Goal: Task Accomplishment & Management: Use online tool/utility

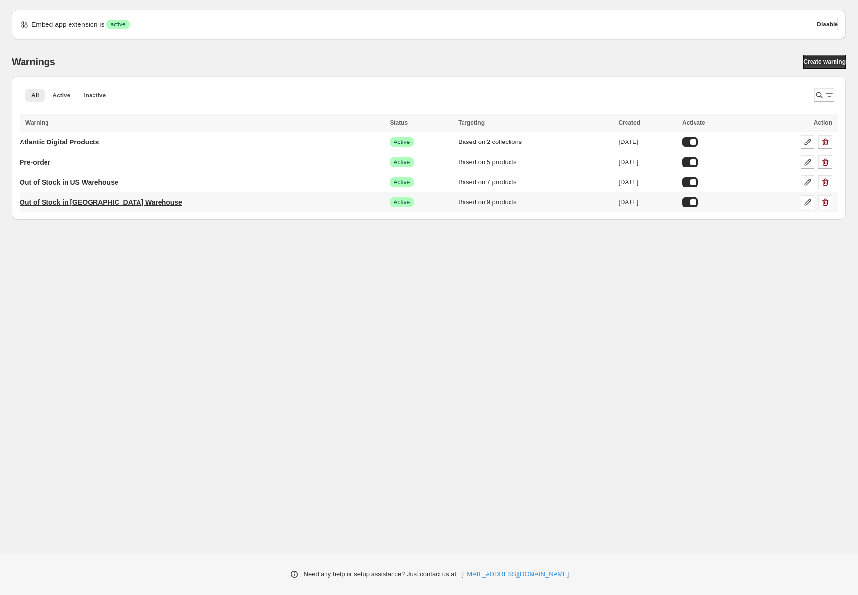
click at [81, 207] on p "Out of Stock in [GEOGRAPHIC_DATA] Warehouse" at bounding box center [101, 202] width 162 height 10
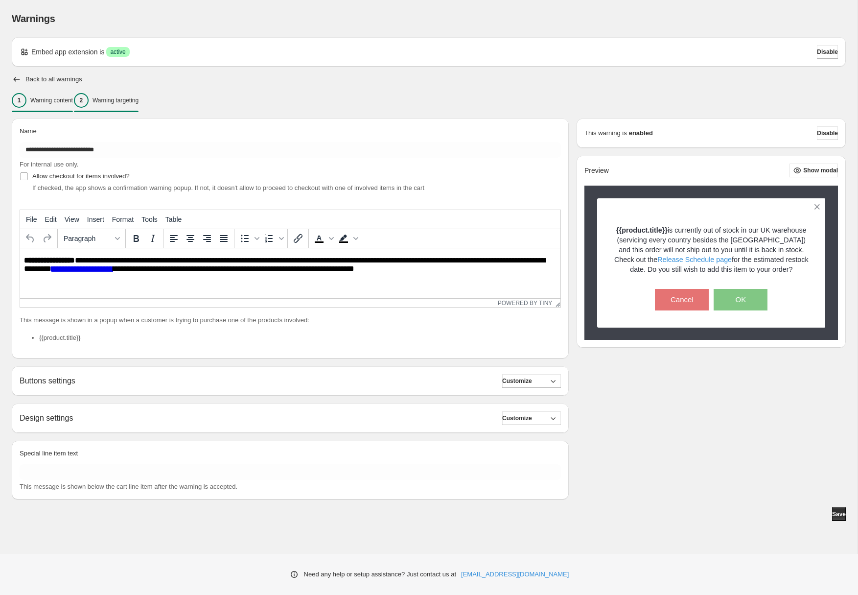
click at [136, 97] on p "Warning targeting" at bounding box center [115, 100] width 46 height 8
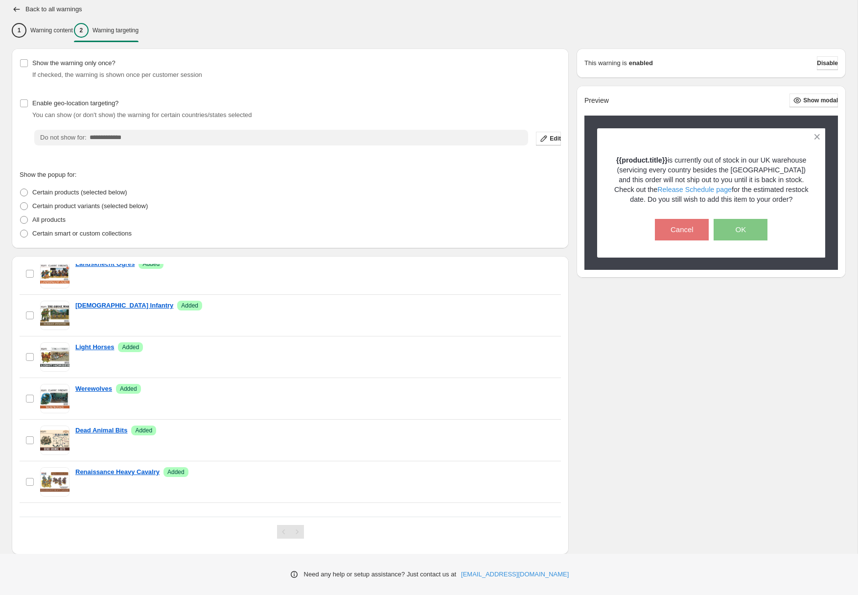
scroll to position [175, 0]
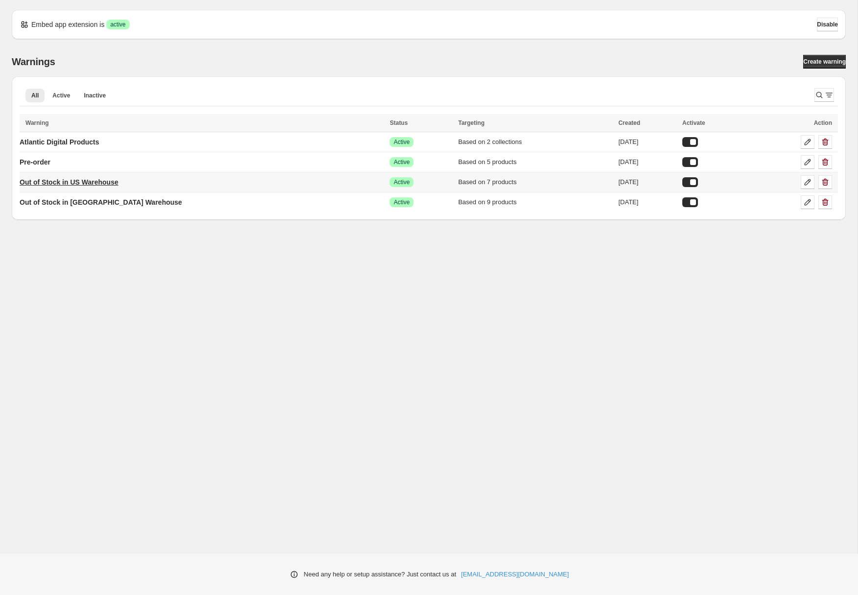
click at [102, 179] on p "Out of Stock in US Warehouse" at bounding box center [69, 182] width 99 height 10
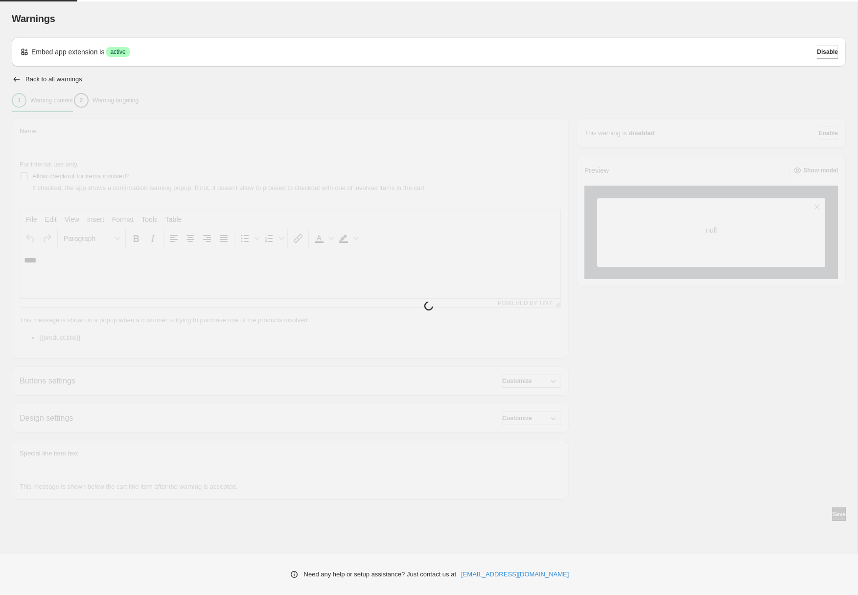
type input "**********"
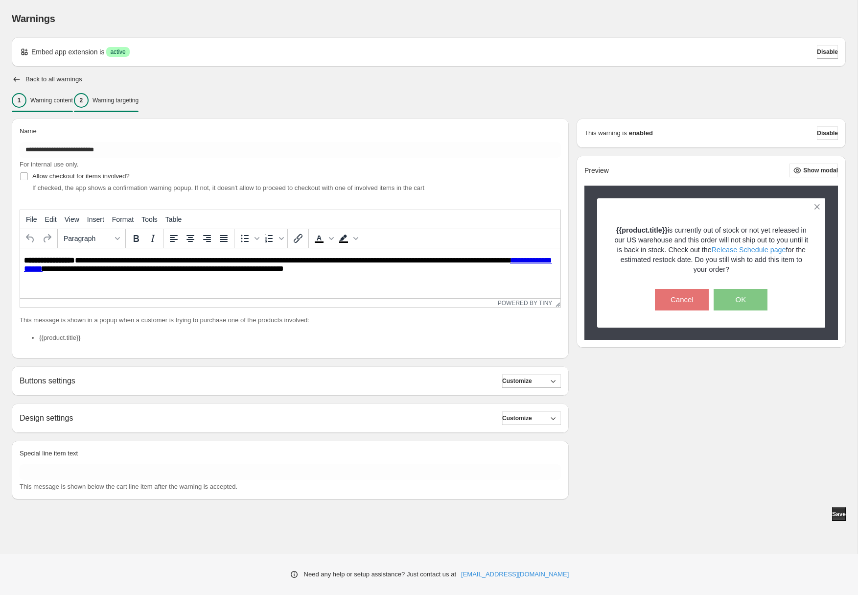
click at [138, 98] on p "Warning targeting" at bounding box center [115, 100] width 46 height 8
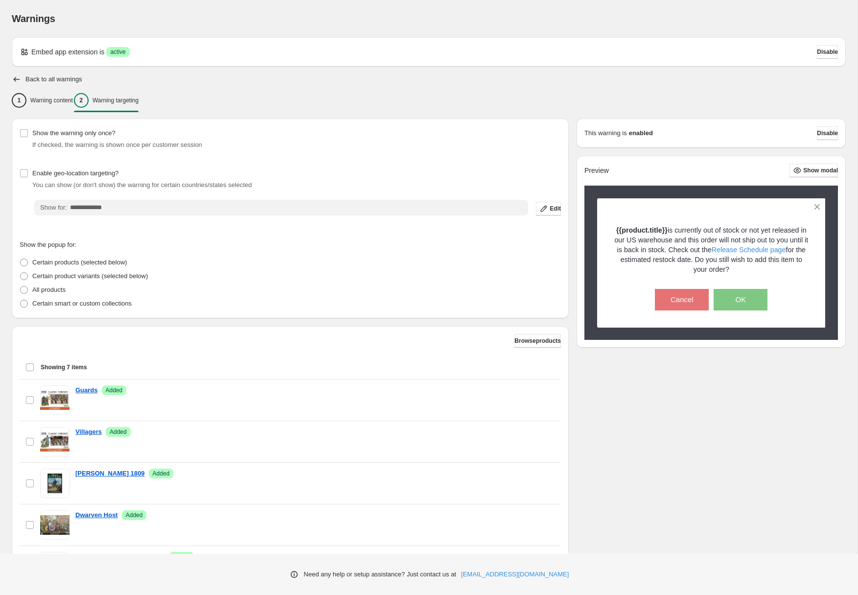
scroll to position [92, 0]
